Goal: Task Accomplishment & Management: Manage account settings

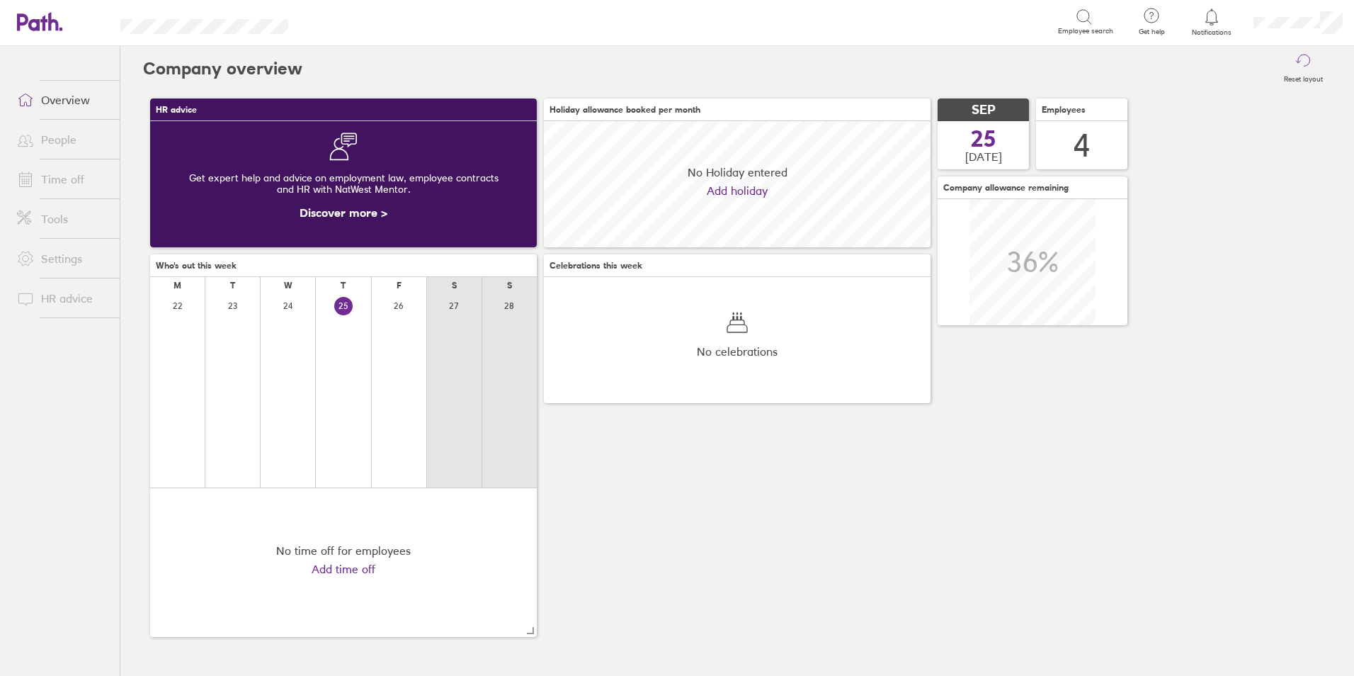
scroll to position [126, 387]
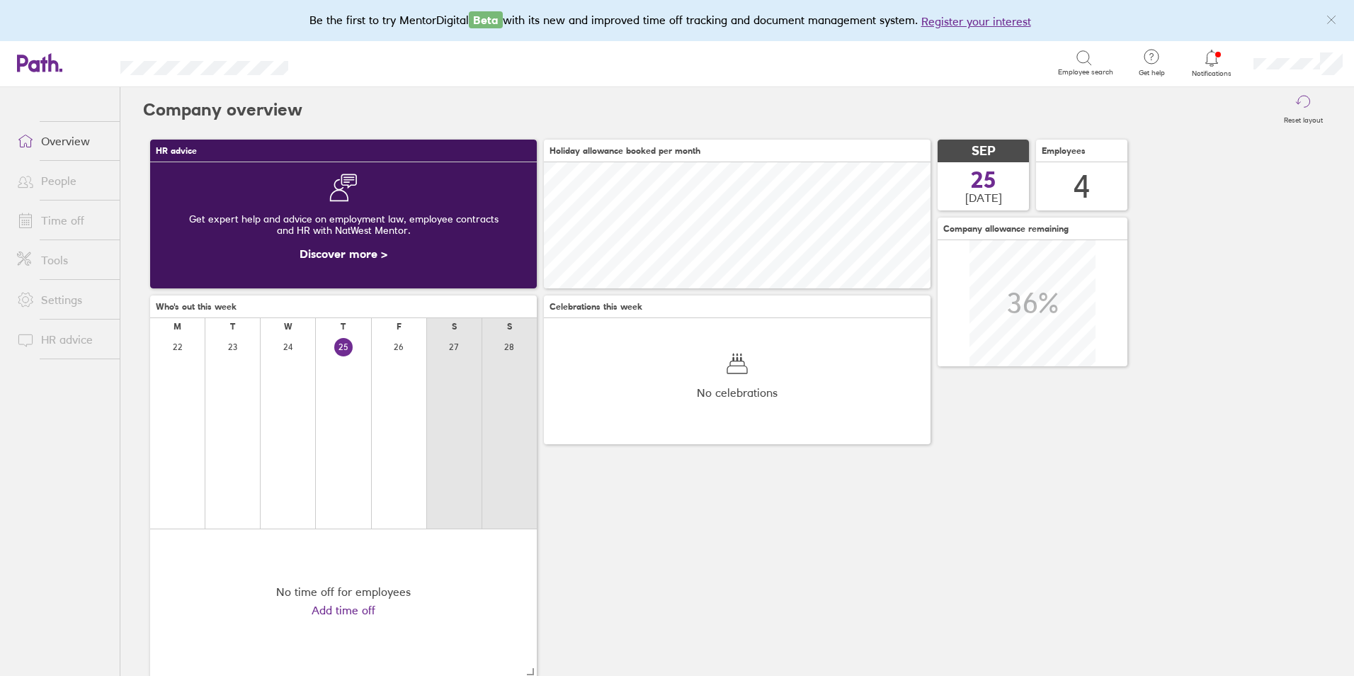
click at [1210, 71] on span "Notifications" at bounding box center [1212, 73] width 46 height 8
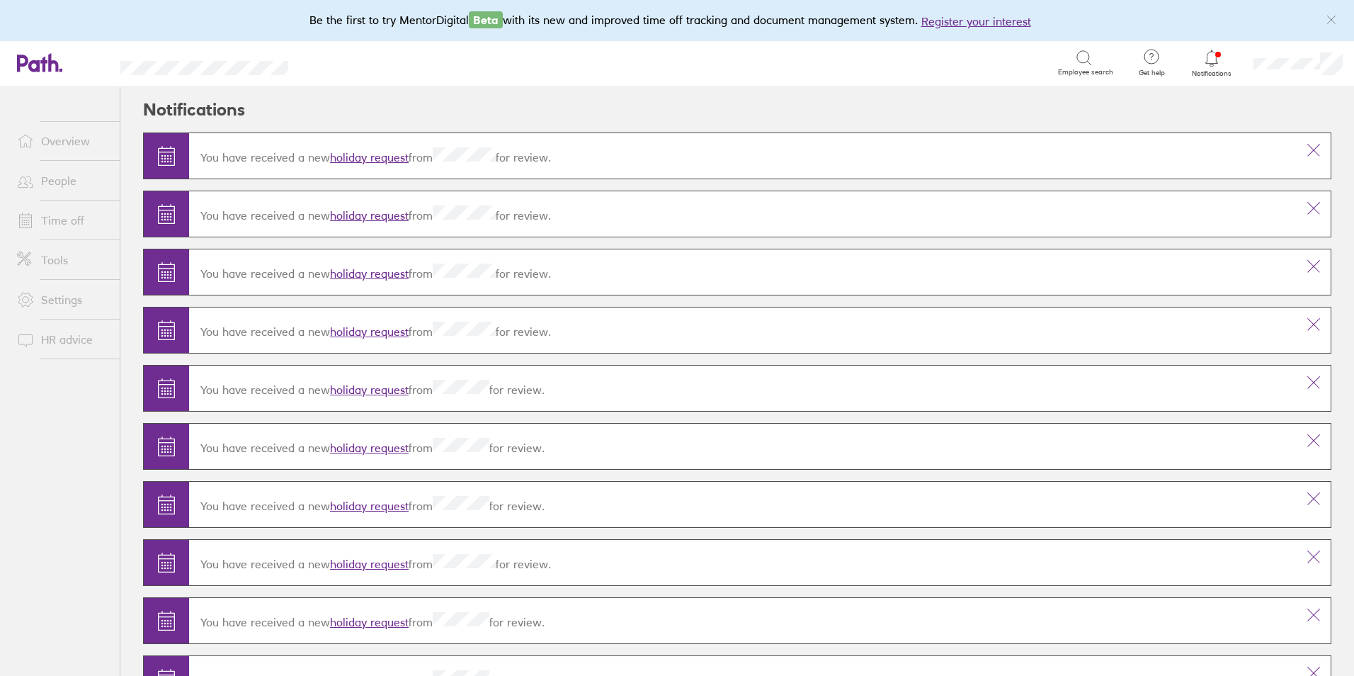
click at [353, 272] on link "holiday request" at bounding box center [369, 273] width 79 height 14
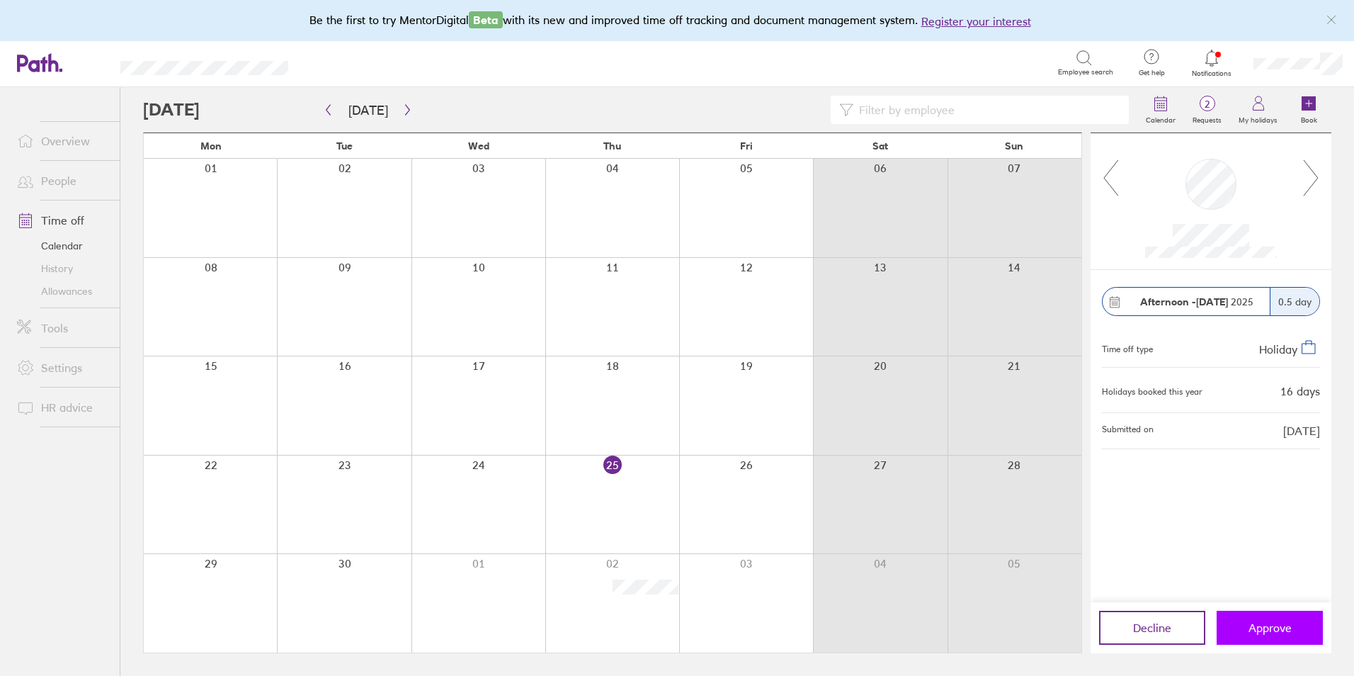
click at [1266, 625] on span "Approve" at bounding box center [1270, 627] width 43 height 13
click at [402, 108] on icon "button" at bounding box center [407, 109] width 11 height 11
click at [1281, 625] on span "Approve" at bounding box center [1270, 627] width 43 height 13
